Goal: Task Accomplishment & Management: Manage account settings

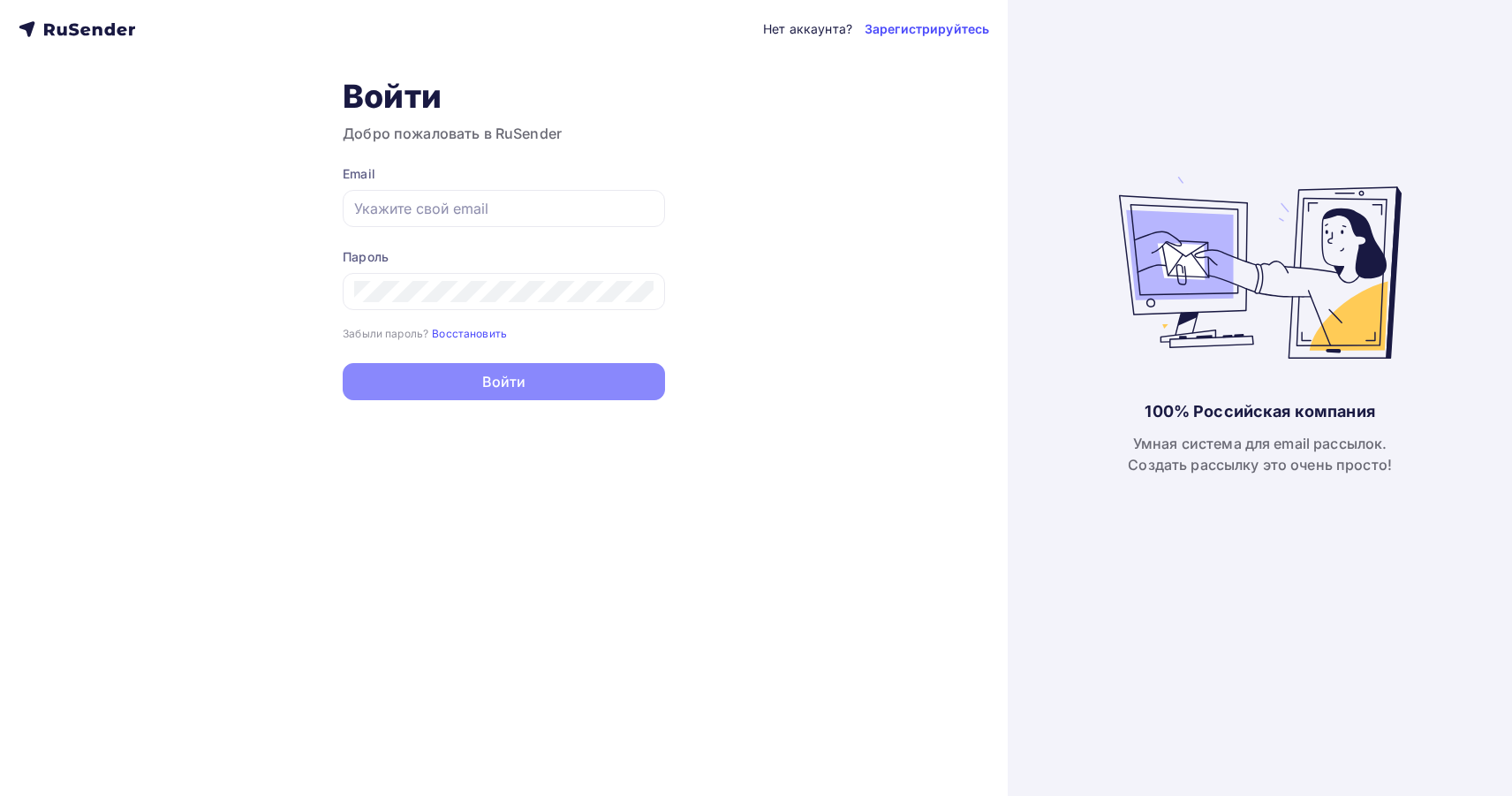
type input "[EMAIL_ADDRESS][DOMAIN_NAME]"
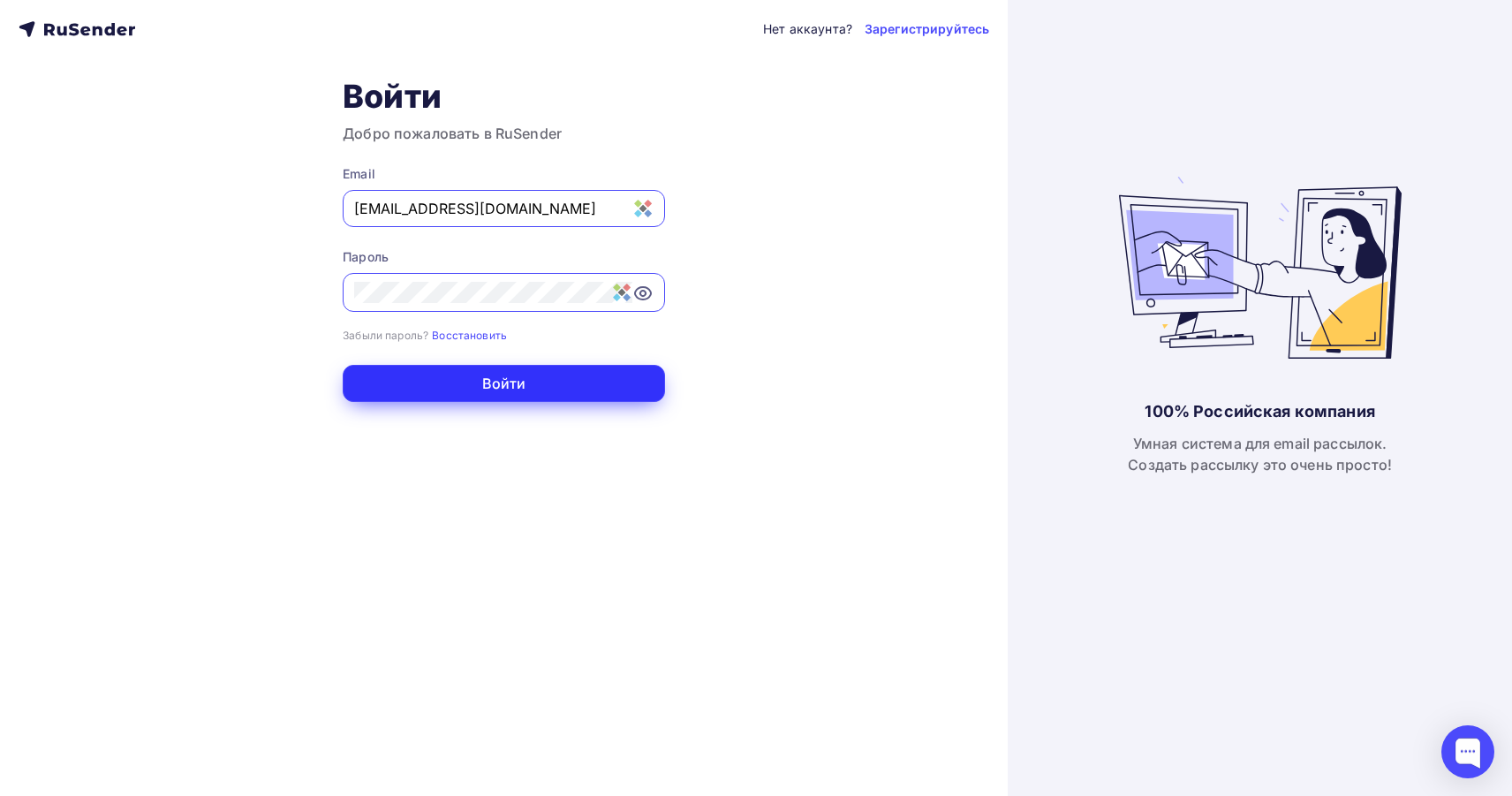
click at [555, 395] on button "Войти" at bounding box center [503, 383] width 322 height 37
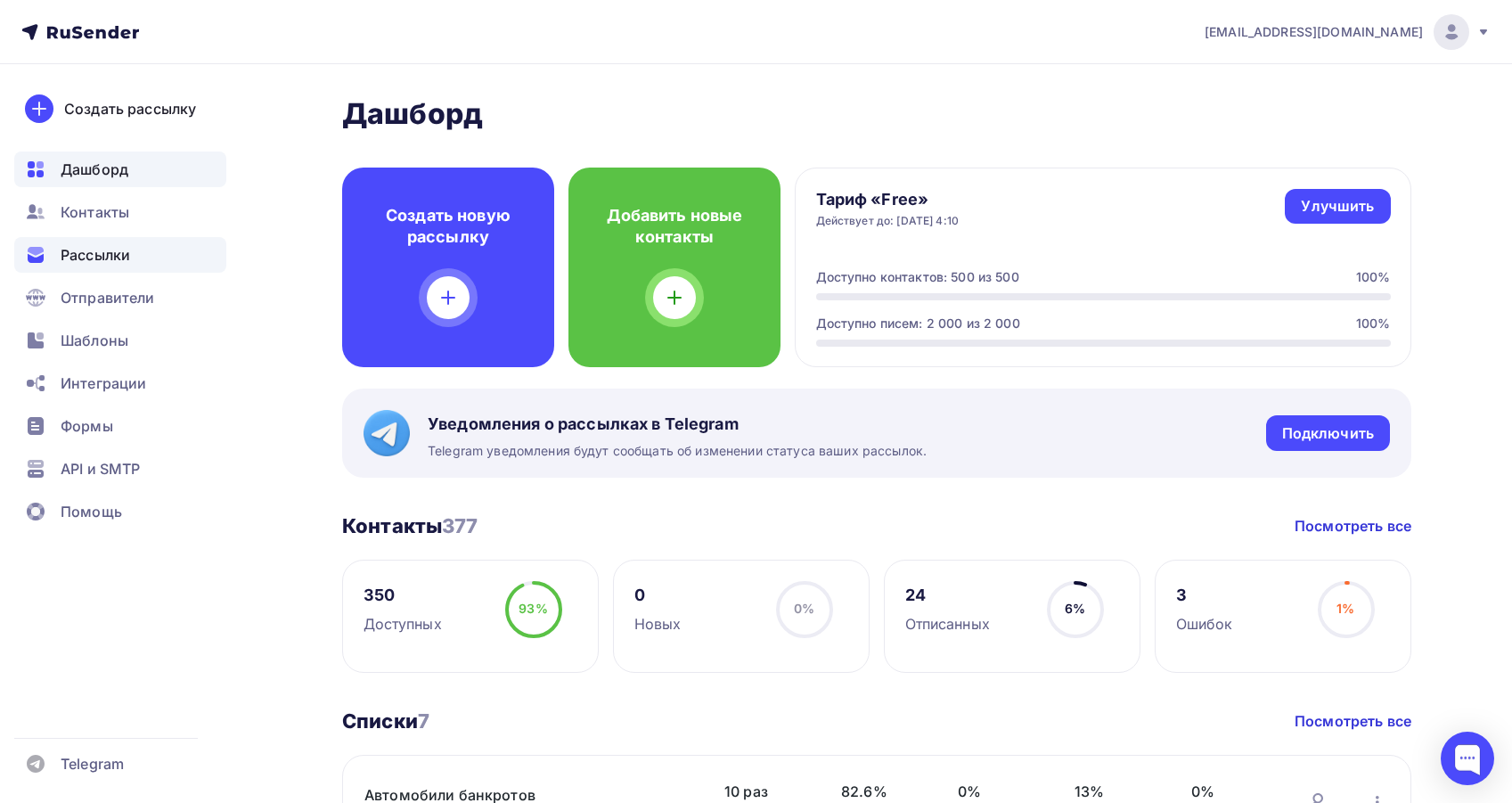
click at [115, 258] on span "Рассылки" at bounding box center [95, 254] width 70 height 21
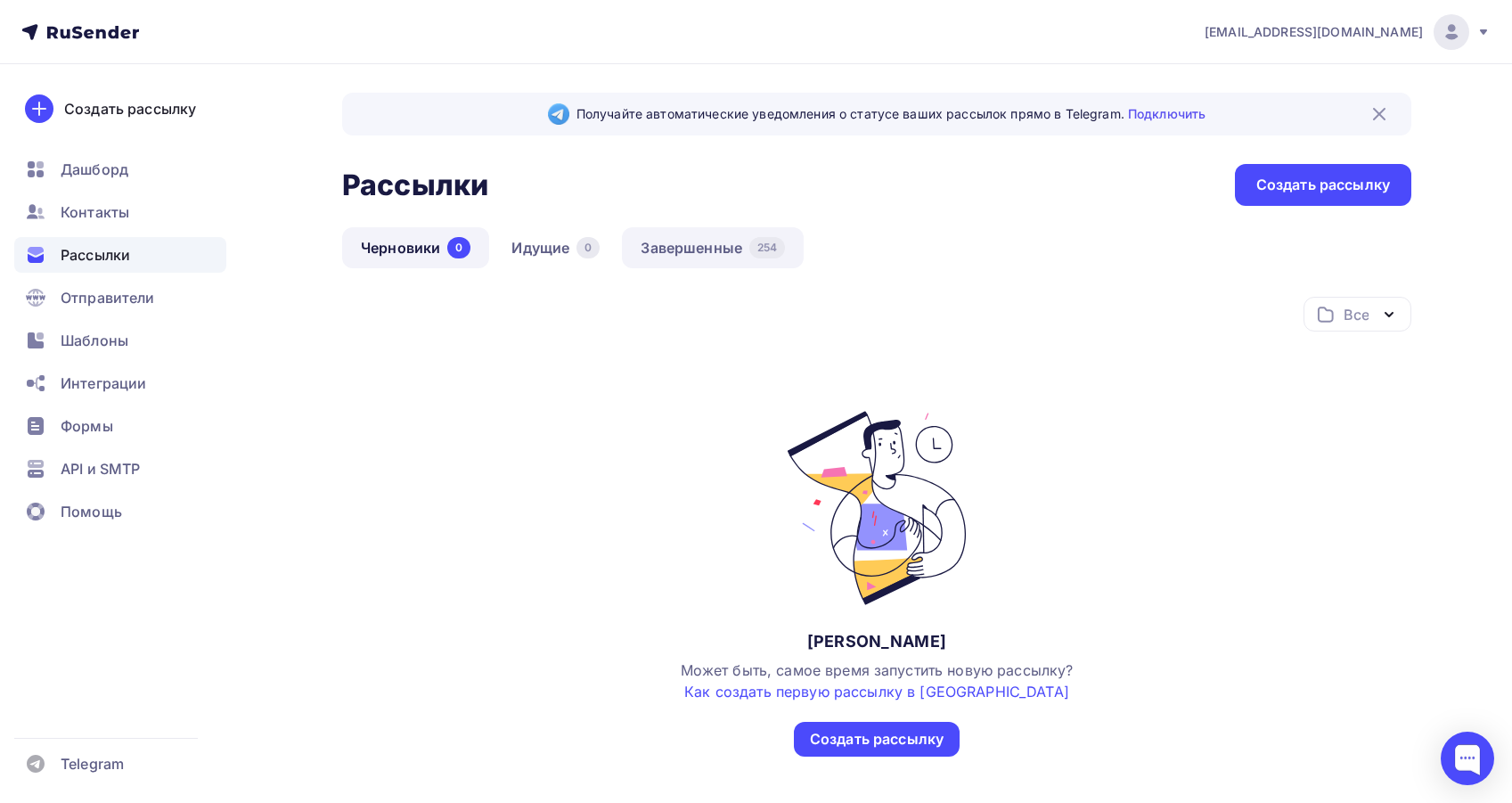
click at [706, 248] on link "Завершенные 254" at bounding box center [713, 248] width 181 height 41
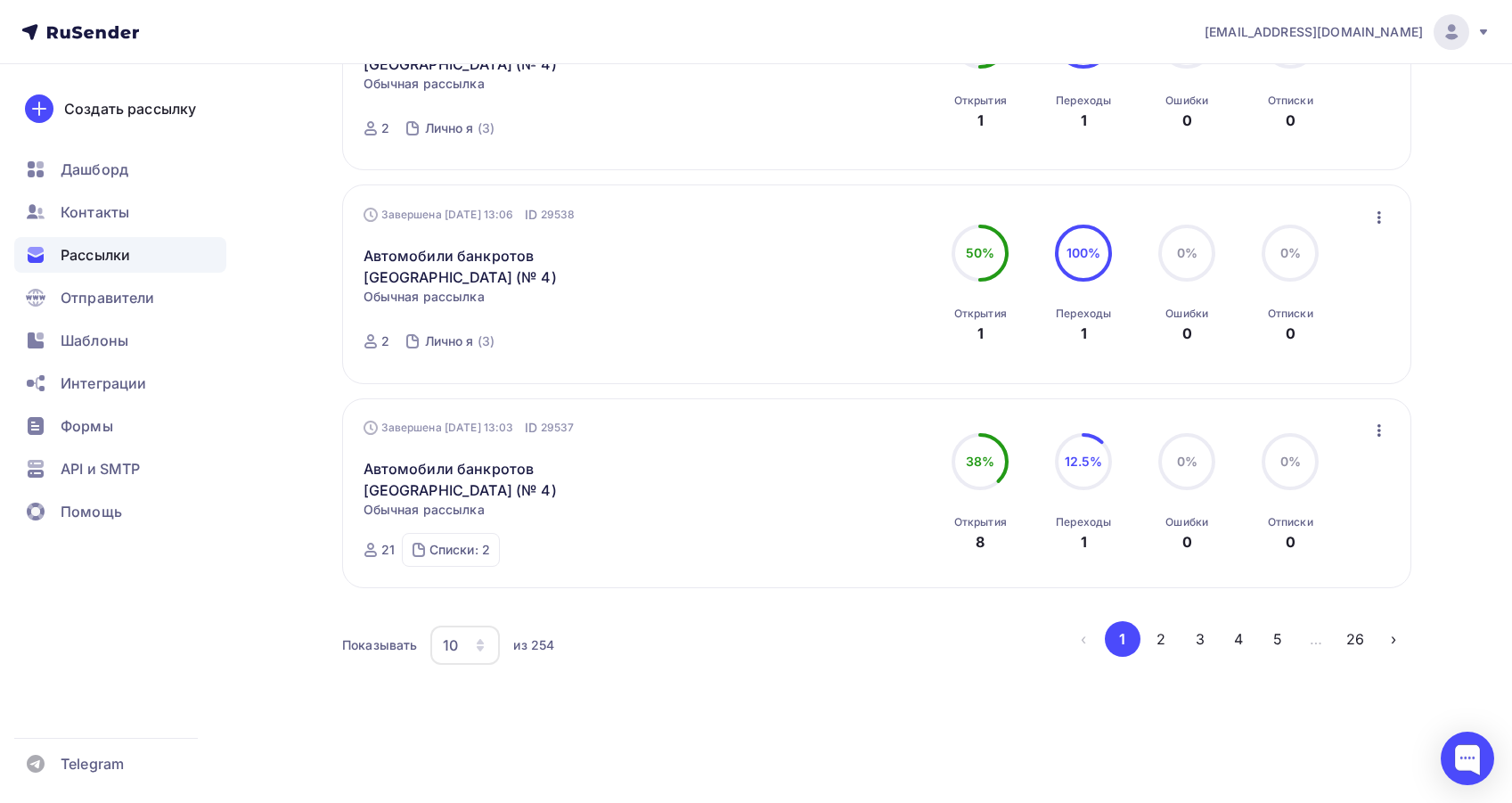
scroll to position [1803, 0]
click at [1161, 633] on button "2" at bounding box center [1161, 639] width 36 height 36
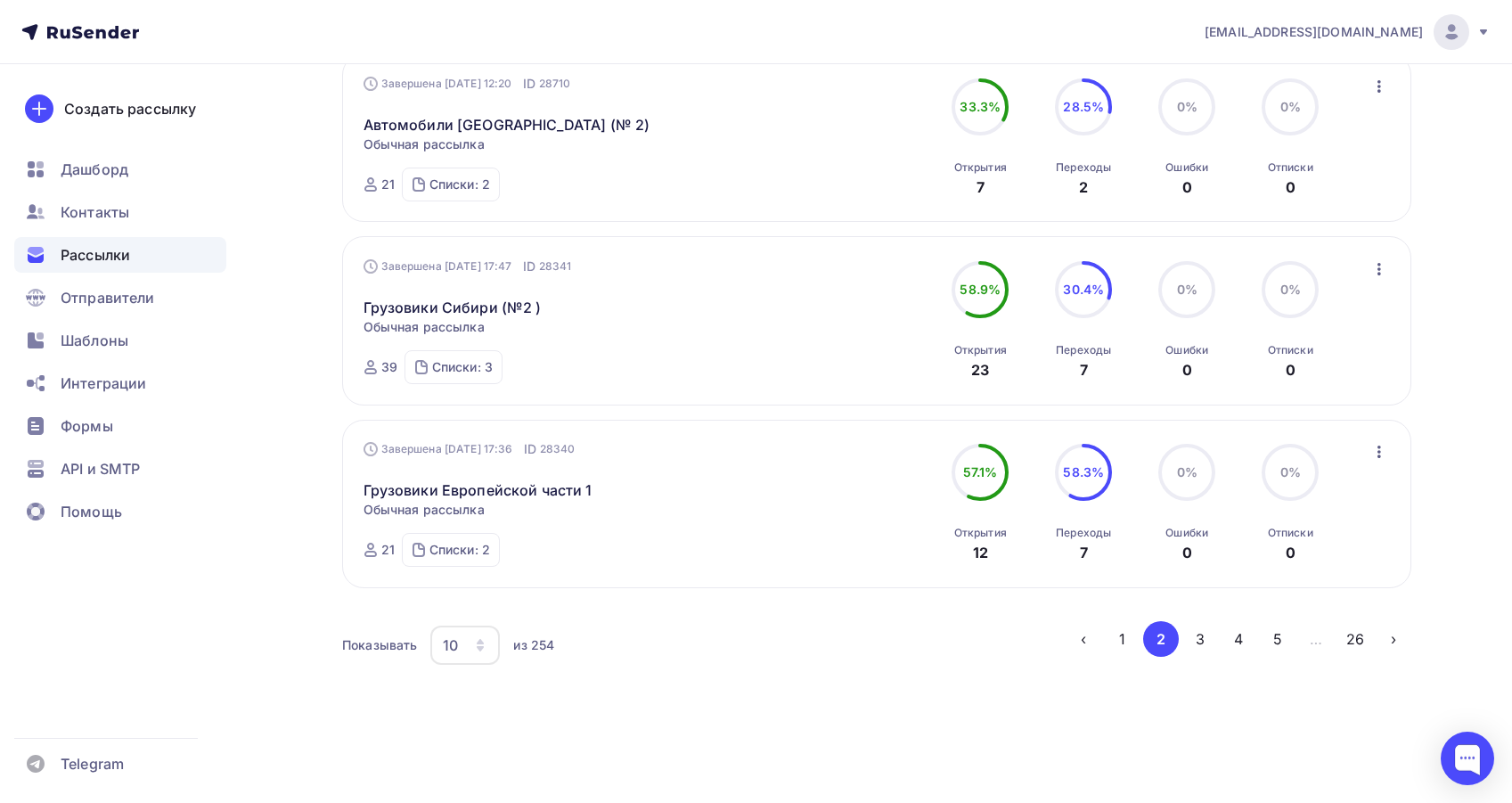
scroll to position [1643, 0]
click at [1210, 632] on button "3" at bounding box center [1200, 639] width 36 height 36
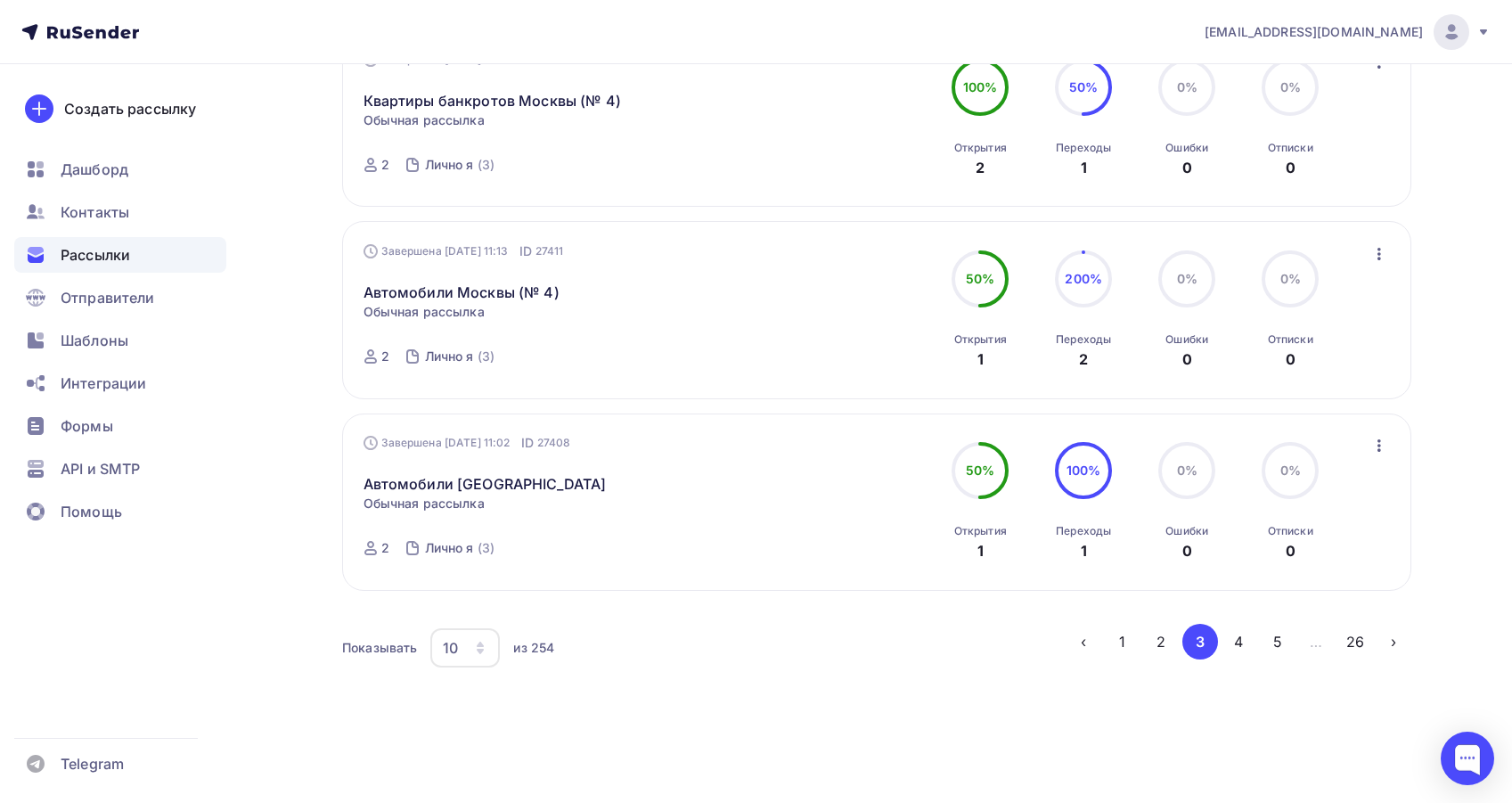
scroll to position [1705, 0]
click at [1236, 637] on button "4" at bounding box center [1238, 639] width 36 height 36
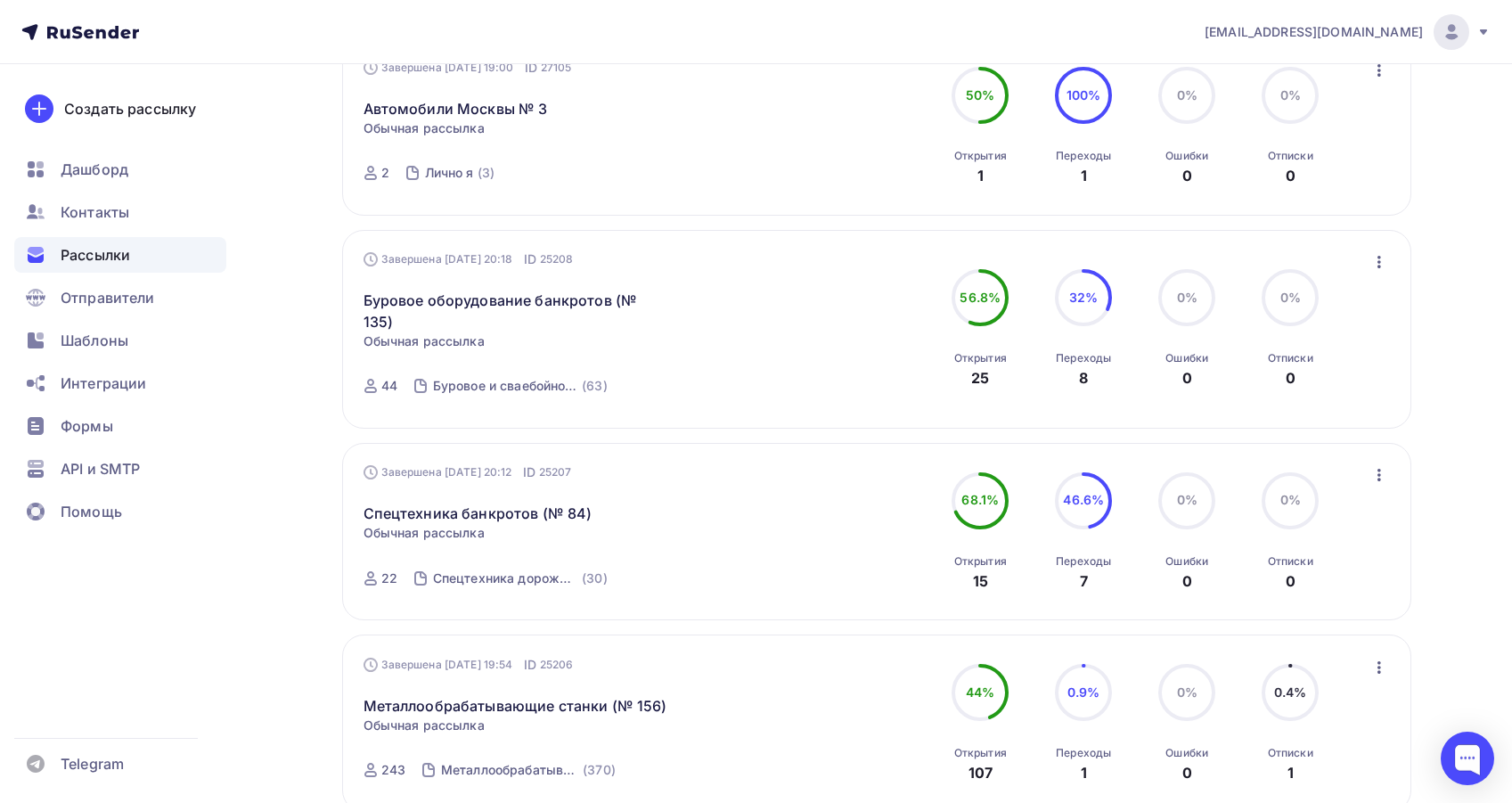
scroll to position [678, 0]
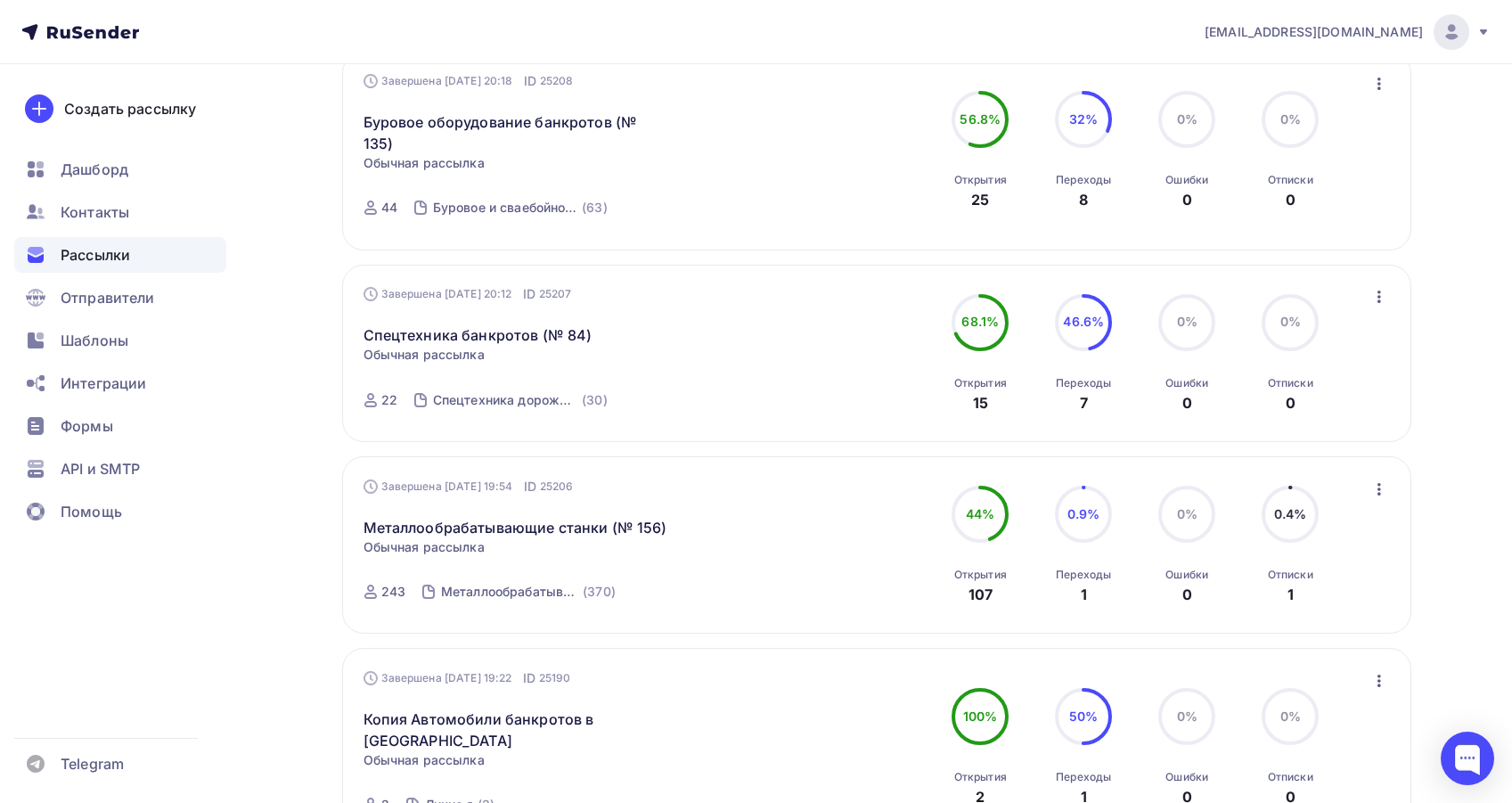
click at [279, 677] on div "Получайте автоматические уведомления о статусе ваших рассылок прямо в Telegram.…" at bounding box center [756, 631] width 1461 height 2490
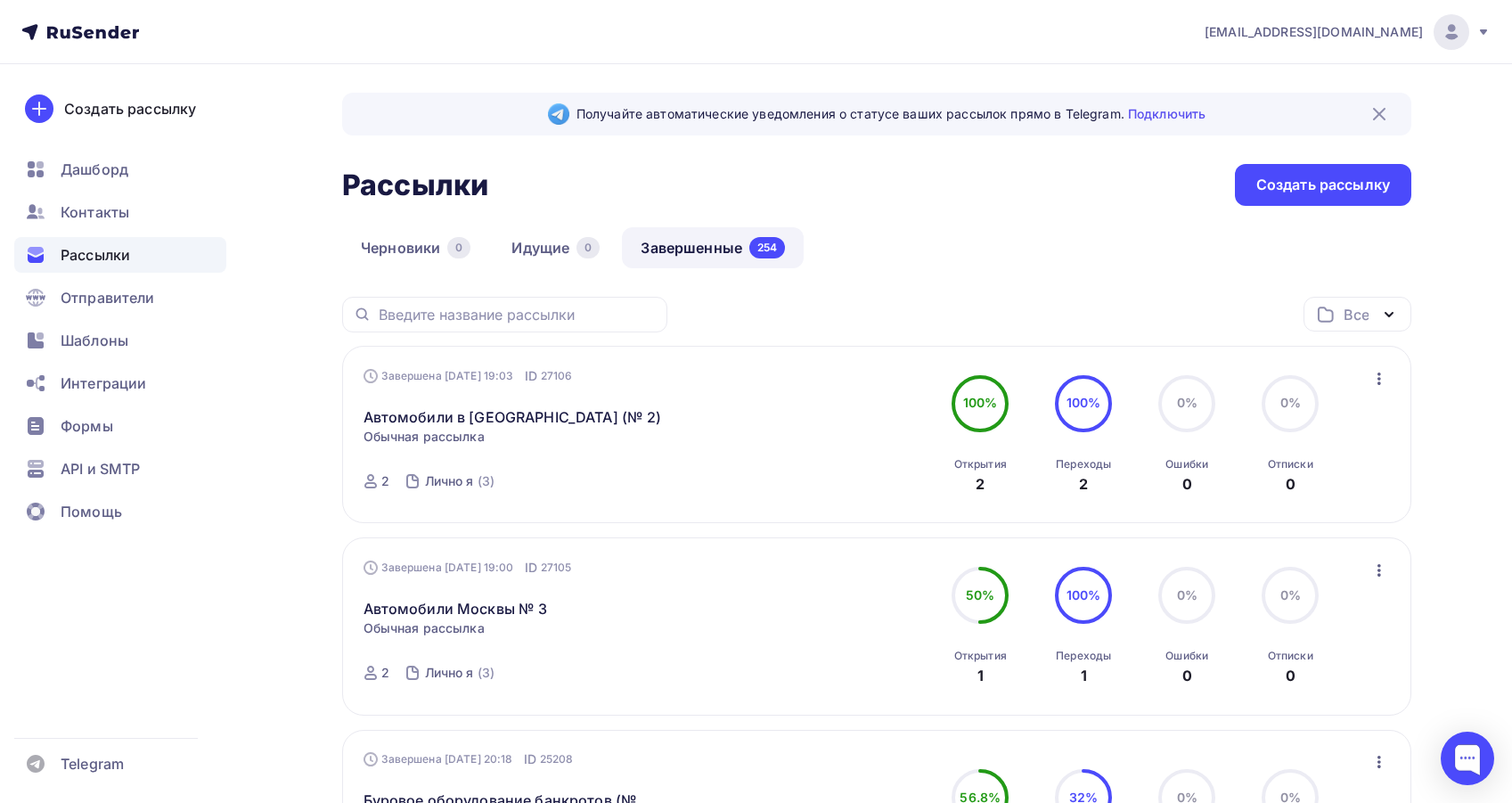
click at [116, 726] on div "Создать рассылку [GEOGRAPHIC_DATA] Контакты Рассылки Отправители Шаблоны Интегр…" at bounding box center [120, 434] width 241 height 739
click at [1082, 255] on div "Черновики 0 Идущие 0 Завершенные 254" at bounding box center [876, 262] width 1069 height 70
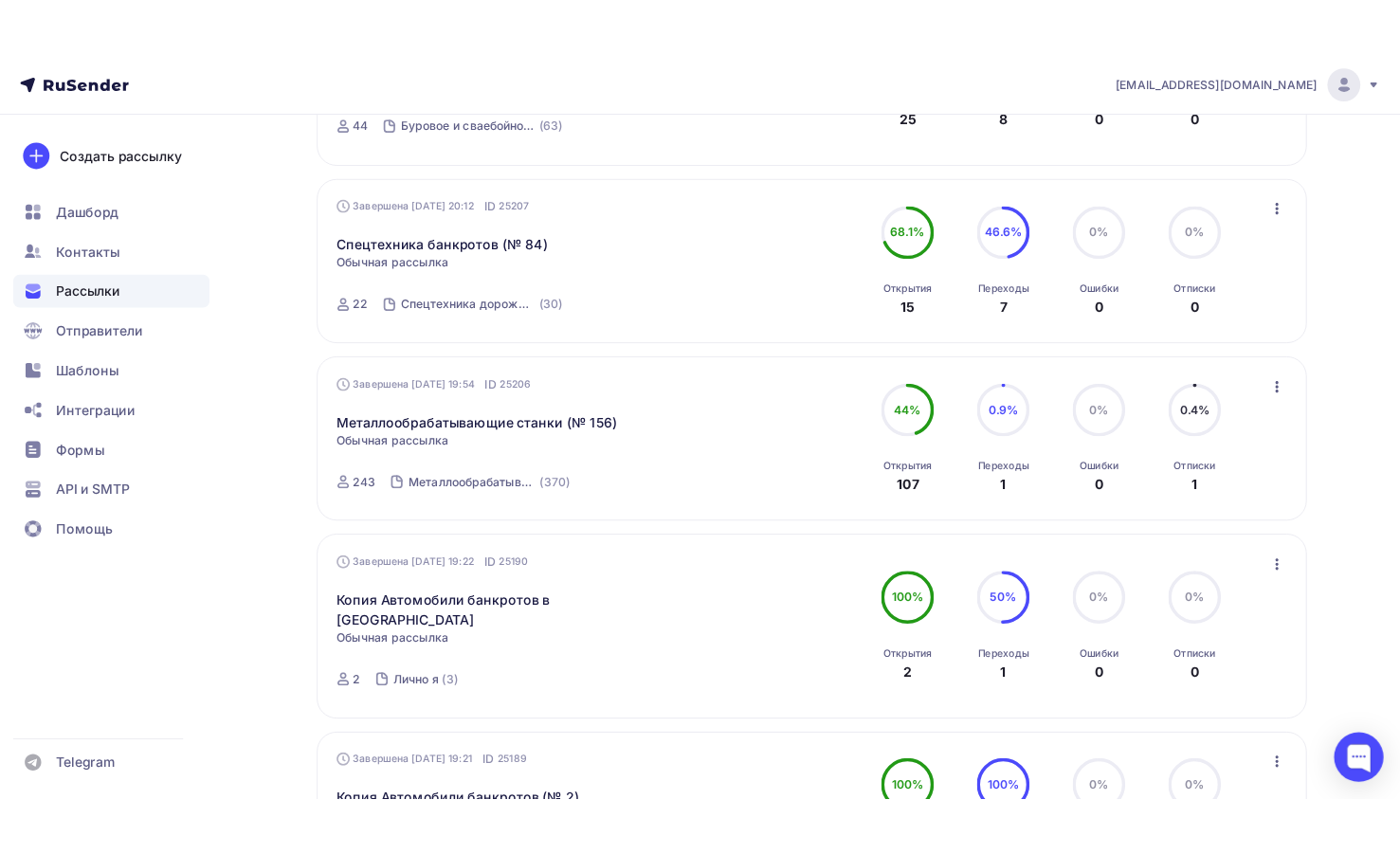
scroll to position [948, 0]
